Goal: Information Seeking & Learning: Understand process/instructions

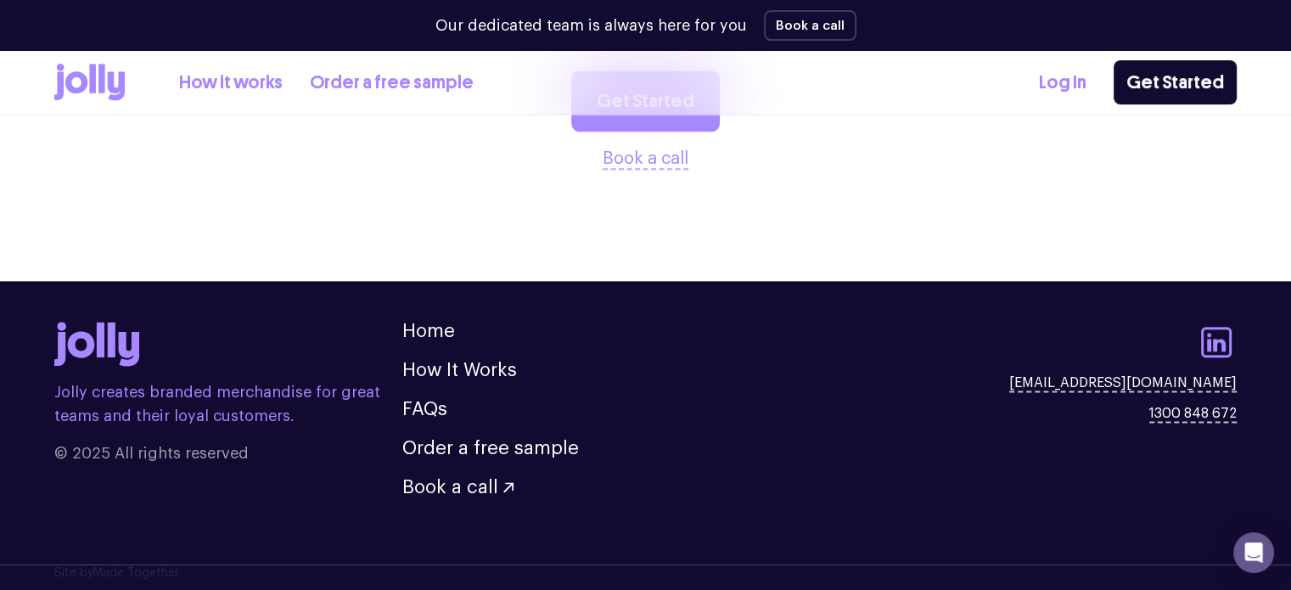
scroll to position [2079, 0]
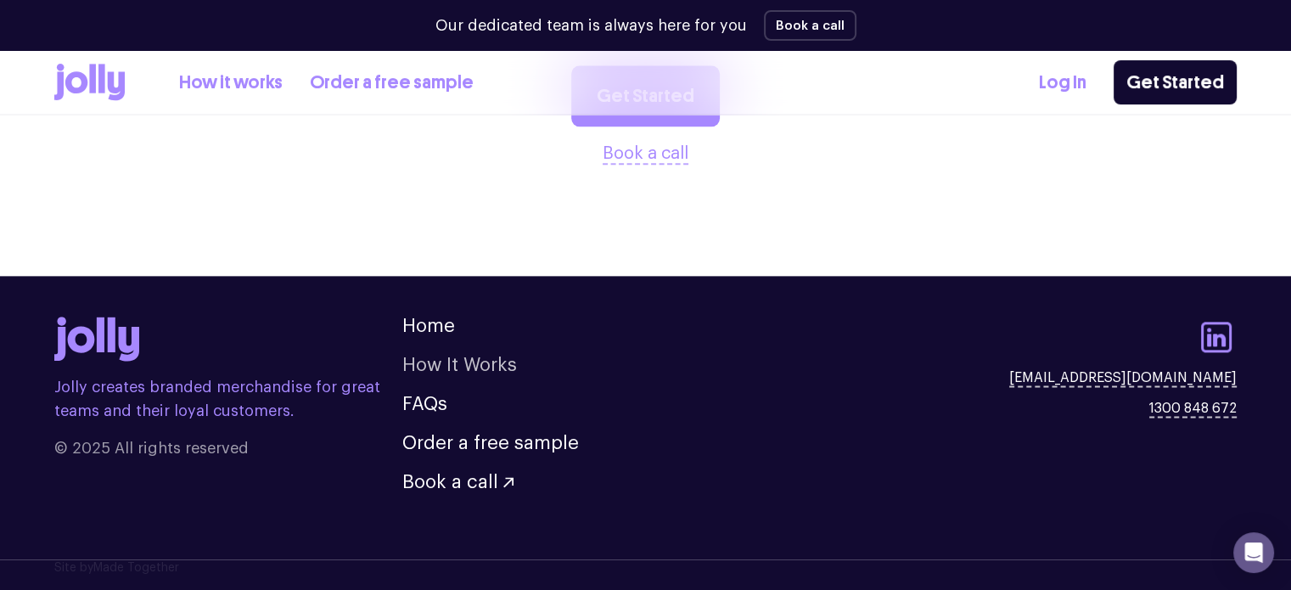
click at [492, 358] on link "How It Works" at bounding box center [459, 365] width 115 height 19
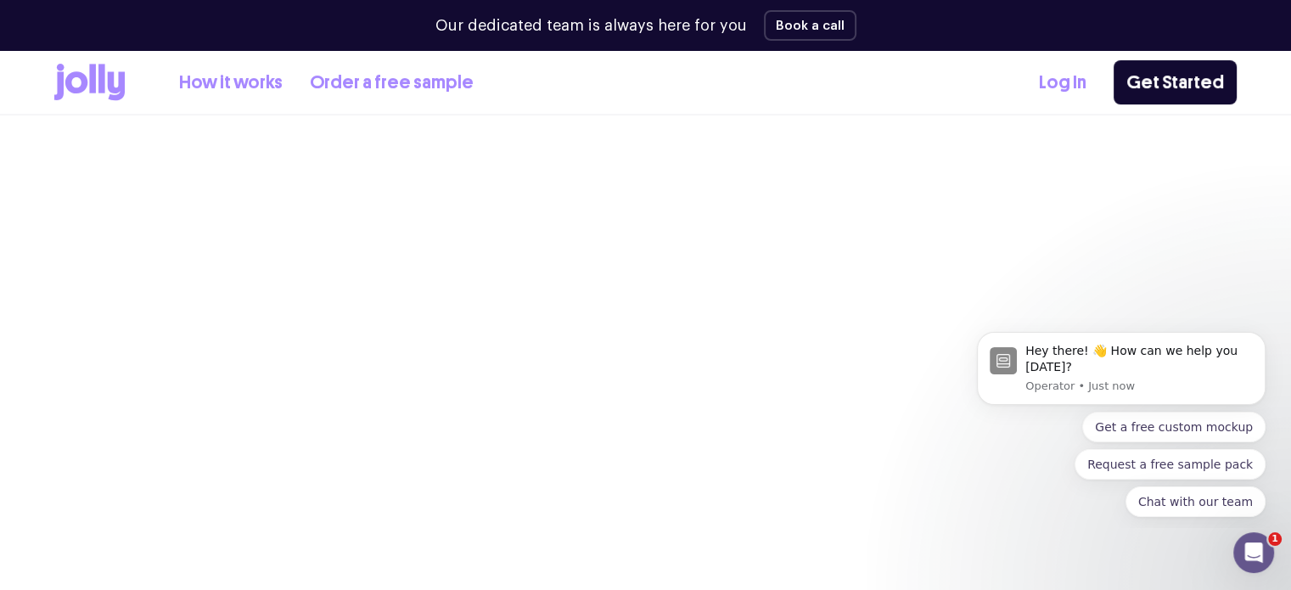
scroll to position [2079, 0]
